Goal: Information Seeking & Learning: Learn about a topic

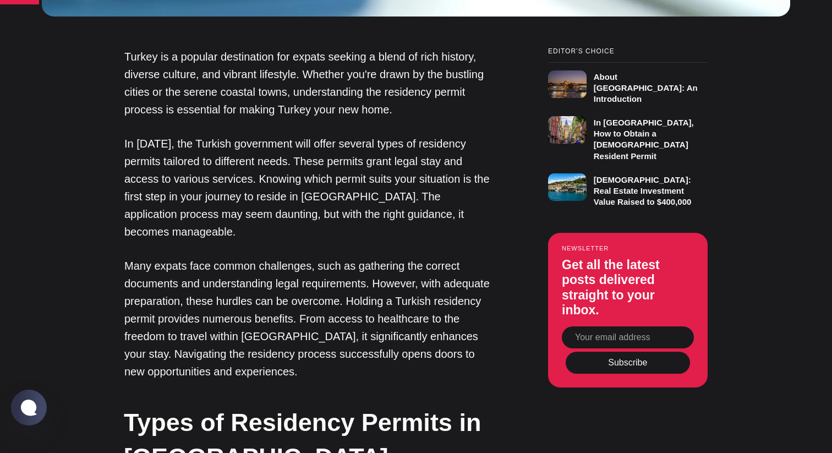
scroll to position [779, 0]
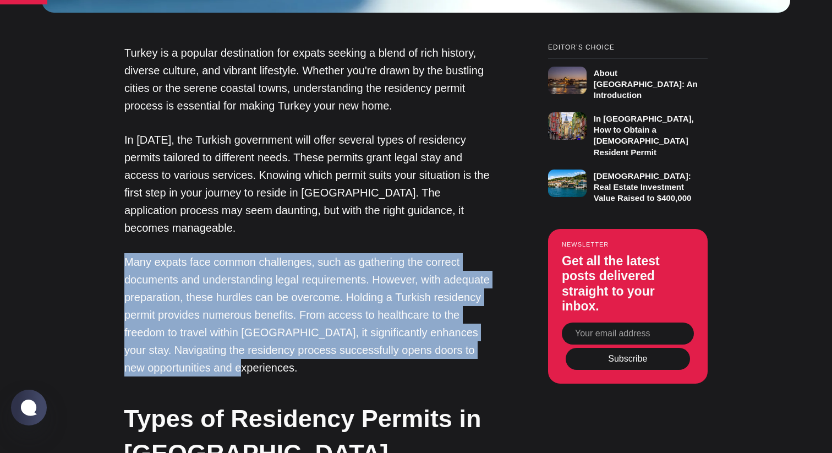
drag, startPoint x: 301, startPoint y: 355, endPoint x: 102, endPoint y: 243, distance: 228.0
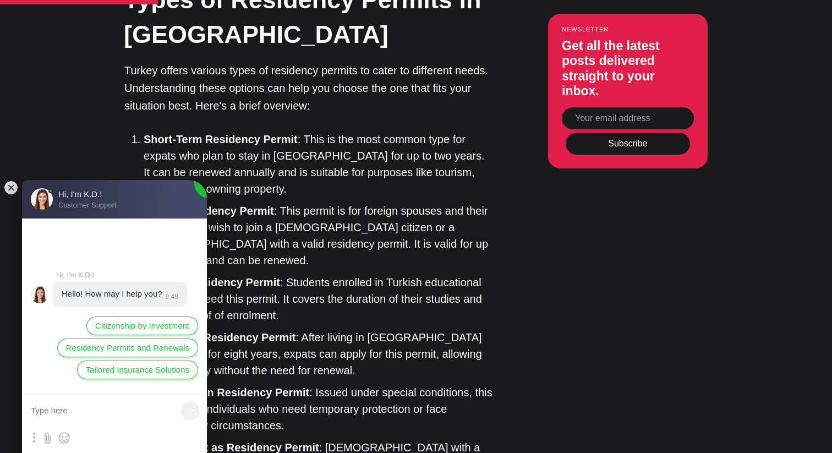
scroll to position [1199, 0]
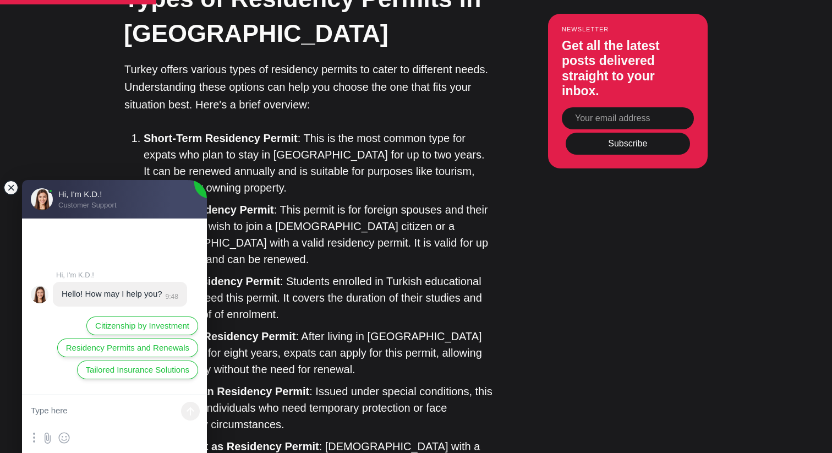
click at [9, 183] on jdiv at bounding box center [10, 187] width 15 height 15
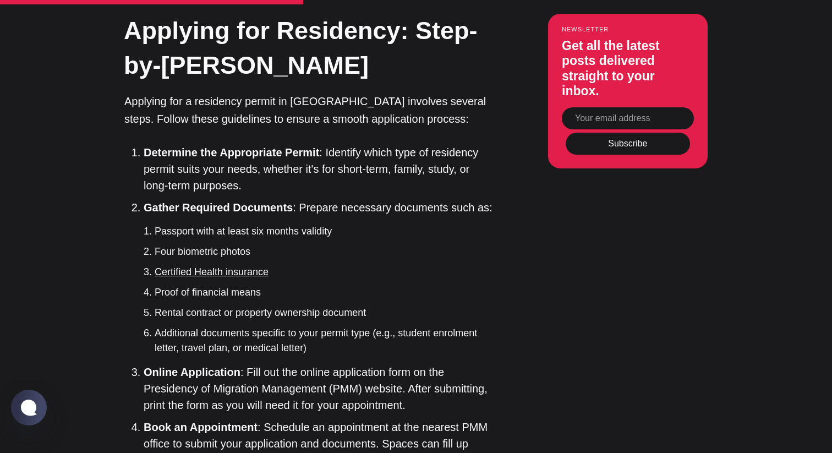
scroll to position [1778, 0]
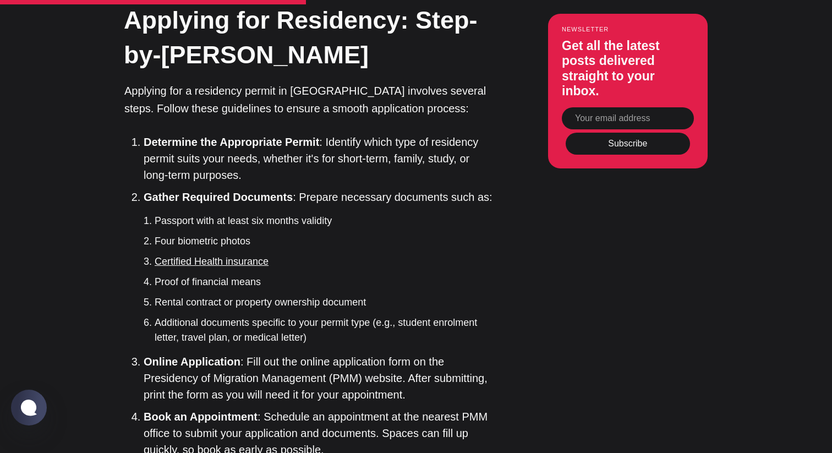
click at [373, 295] on li "Rental contract or property ownership document" at bounding box center [324, 302] width 339 height 15
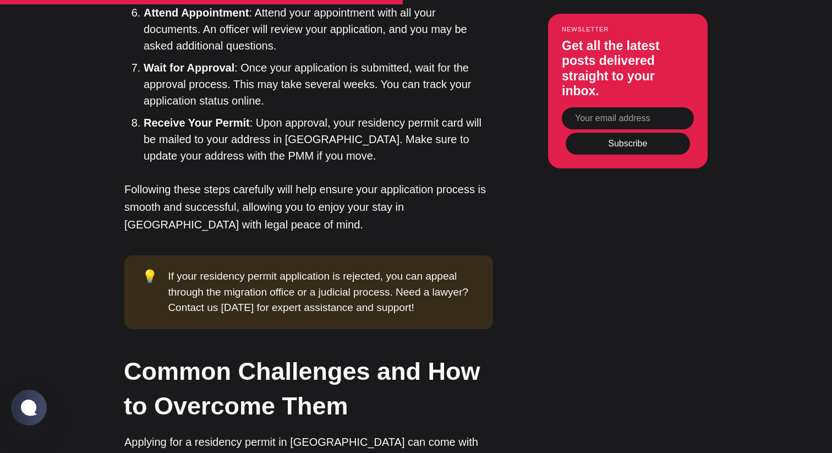
scroll to position [2284, 0]
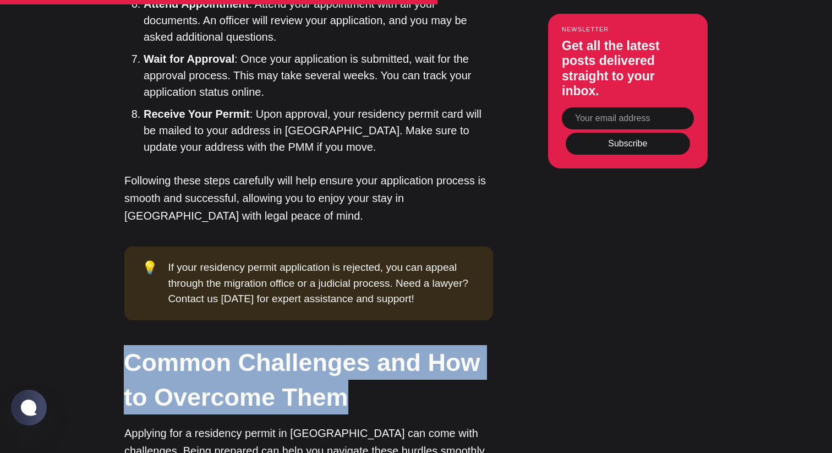
drag, startPoint x: 363, startPoint y: 364, endPoint x: 112, endPoint y: 340, distance: 252.2
click at [112, 340] on div "Editor’s Choice About [GEOGRAPHIC_DATA]: An Introduction In [GEOGRAPHIC_DATA], …" at bounding box center [416, 203] width 667 height 3329
drag, startPoint x: 119, startPoint y: 329, endPoint x: 355, endPoint y: 358, distance: 237.9
click at [355, 358] on div "Editor’s Choice About [GEOGRAPHIC_DATA]: An Introduction In [GEOGRAPHIC_DATA], …" at bounding box center [416, 203] width 667 height 3329
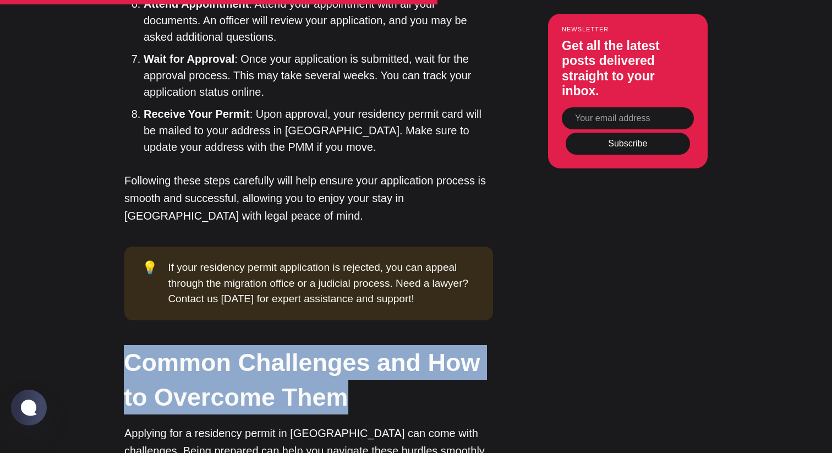
click at [355, 358] on h2 "Common Challenges and How to Overcome Them" at bounding box center [308, 379] width 369 height 69
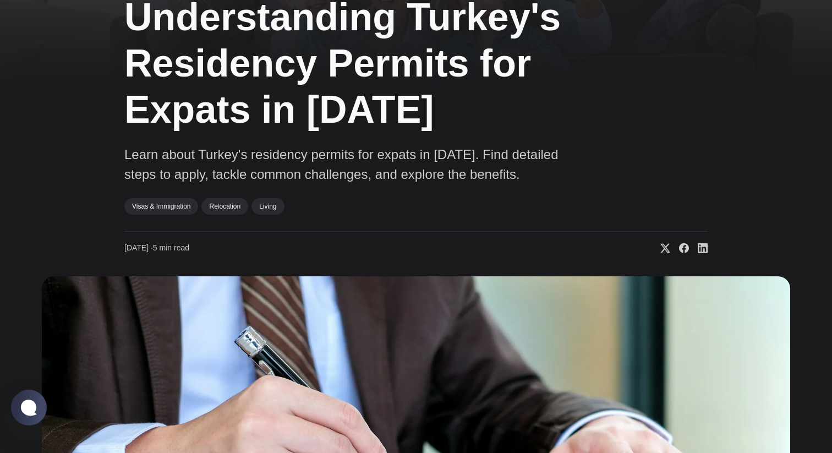
scroll to position [0, 0]
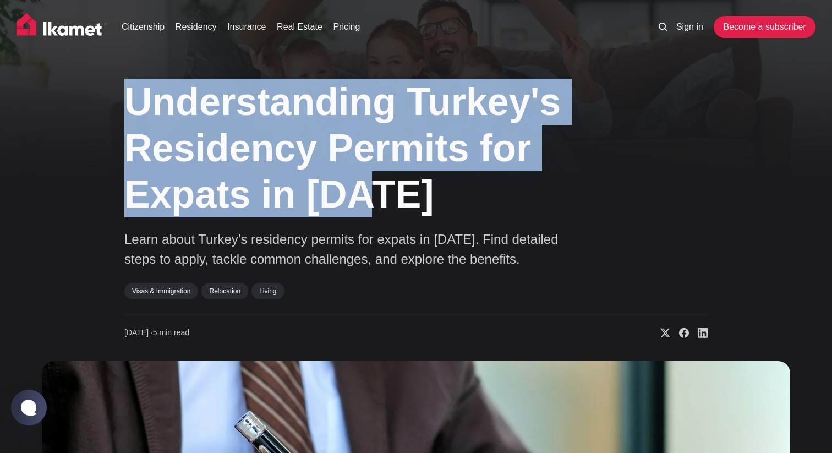
drag, startPoint x: 129, startPoint y: 103, endPoint x: 359, endPoint y: 186, distance: 244.1
click at [359, 186] on h1 "Understanding Turkey's Residency Permits for Expats in [DATE]" at bounding box center [360, 148] width 473 height 139
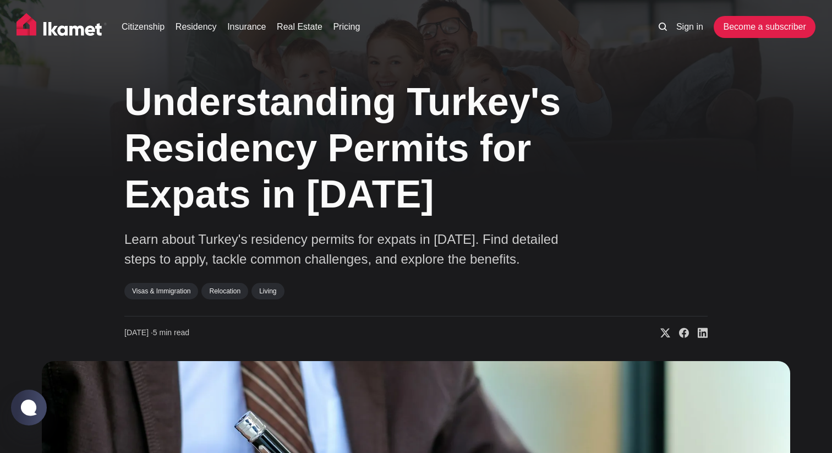
click at [382, 188] on h1 "Understanding Turkey's Residency Permits for Expats in [DATE]" at bounding box center [360, 148] width 473 height 139
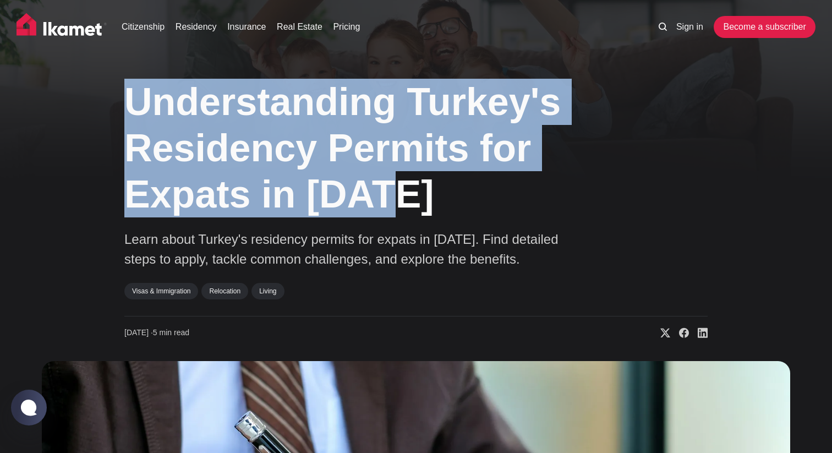
drag, startPoint x: 389, startPoint y: 195, endPoint x: 109, endPoint y: 99, distance: 296.4
click at [109, 99] on div "Understanding Turkey's Residency Permits for Expats in [DATE] Learn about [GEOG…" at bounding box center [416, 431] width 832 height 722
drag, startPoint x: 125, startPoint y: 92, endPoint x: 395, endPoint y: 190, distance: 287.0
click at [395, 190] on h1 "Understanding Turkey's Residency Permits for Expats in [DATE]" at bounding box center [360, 148] width 473 height 139
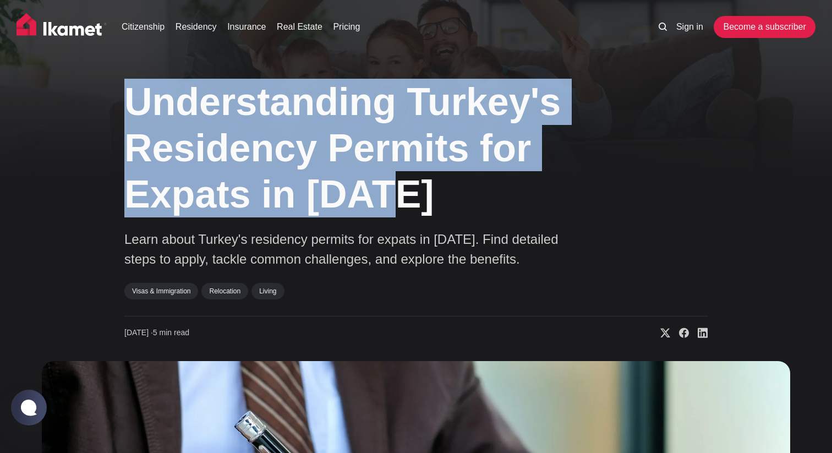
click at [395, 190] on h1 "Understanding Turkey's Residency Permits for Expats in [DATE]" at bounding box center [360, 148] width 473 height 139
drag, startPoint x: 395, startPoint y: 194, endPoint x: 84, endPoint y: 113, distance: 321.3
click at [84, 113] on div "Understanding Turkey's Residency Permits for Expats in [DATE] Learn about [GEOG…" at bounding box center [416, 431] width 832 height 722
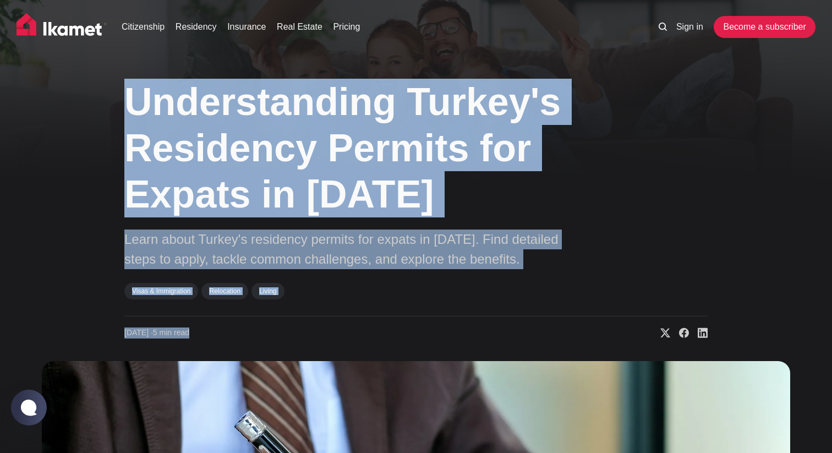
drag, startPoint x: 279, startPoint y: 329, endPoint x: 133, endPoint y: 99, distance: 272.6
click at [133, 99] on div "Understanding Turkey's Residency Permits for Expats in [DATE] Learn about [GEOG…" at bounding box center [415, 204] width 583 height 269
click at [133, 99] on h1 "Understanding Turkey's Residency Permits for Expats in [DATE]" at bounding box center [360, 148] width 473 height 139
drag, startPoint x: 122, startPoint y: 96, endPoint x: 268, endPoint y: 330, distance: 274.9
click at [270, 330] on div "Understanding Turkey's Residency Permits for Expats in [DATE] Learn about [GEOG…" at bounding box center [416, 431] width 832 height 722
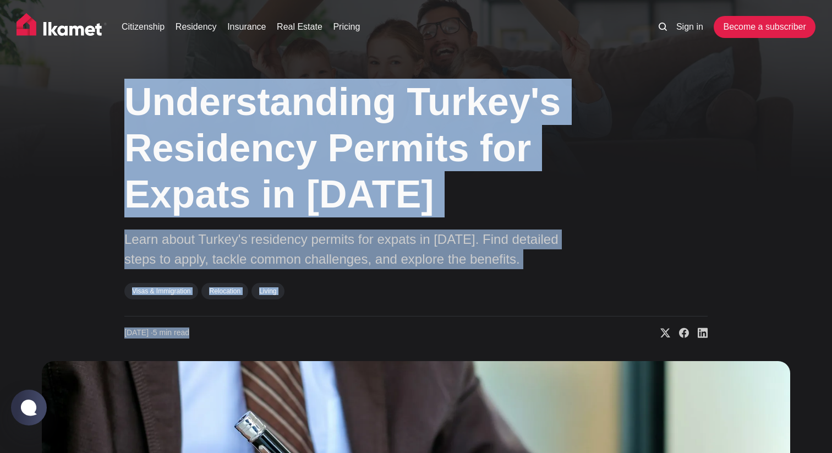
click at [268, 330] on div "[DATE] ∙ 5 min read" at bounding box center [415, 327] width 583 height 22
